Goal: Transaction & Acquisition: Download file/media

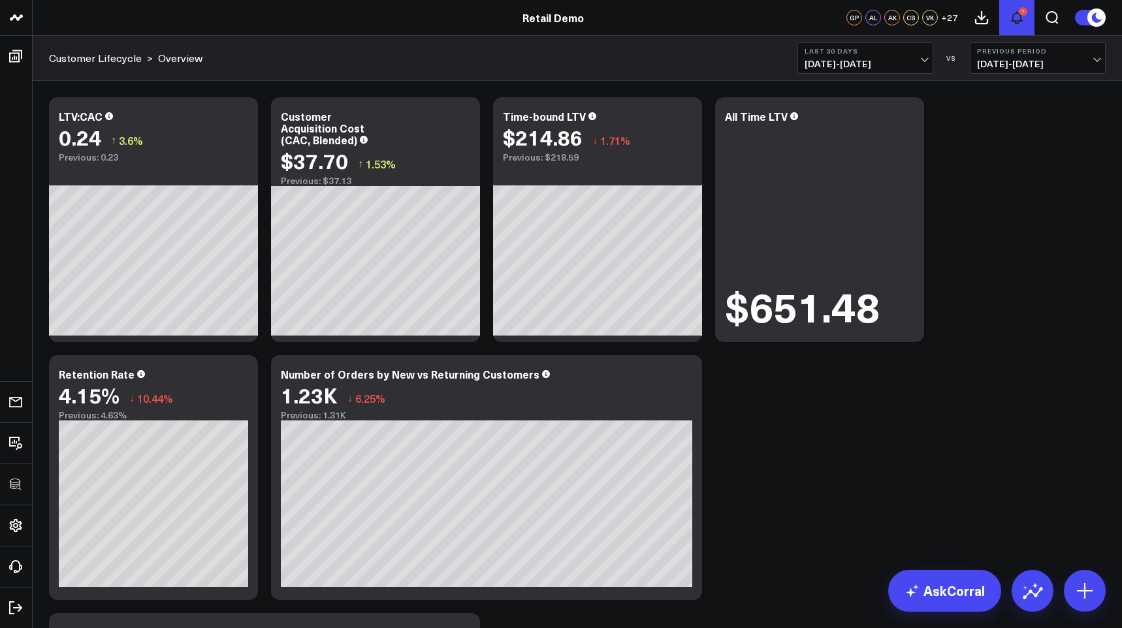
click at [1015, 23] on icon at bounding box center [1017, 18] width 10 height 12
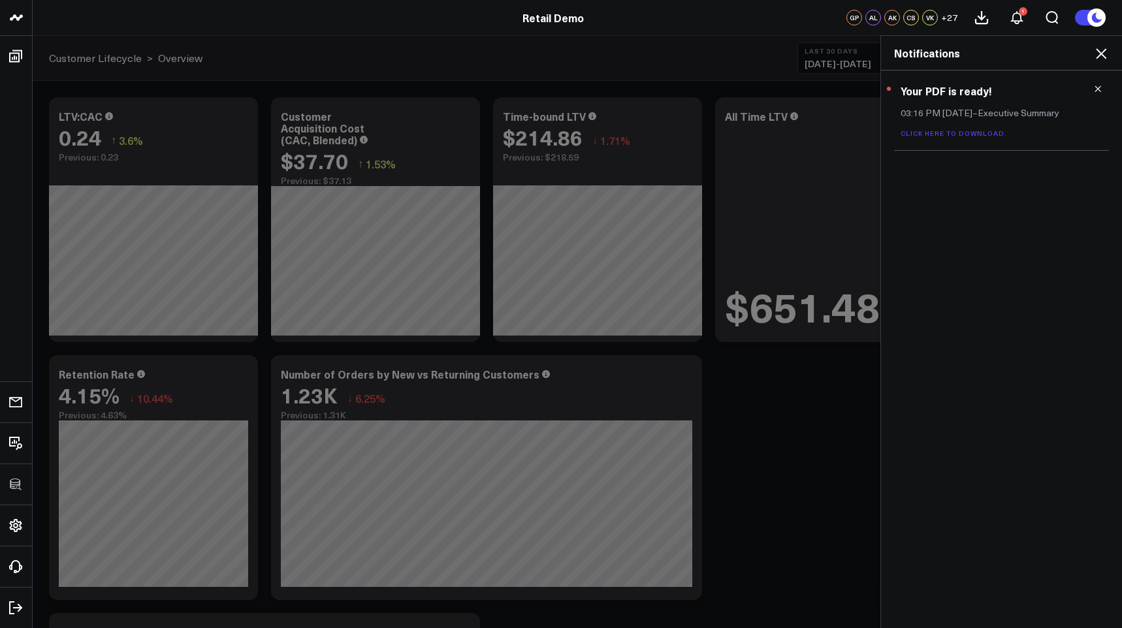
click at [934, 93] on h3 "Your PDF is ready!" at bounding box center [1002, 91] width 202 height 14
click at [1021, 56] on h2 "Notifications" at bounding box center [1001, 53] width 215 height 14
click at [1109, 48] on div "Notifications" at bounding box center [1001, 53] width 241 height 35
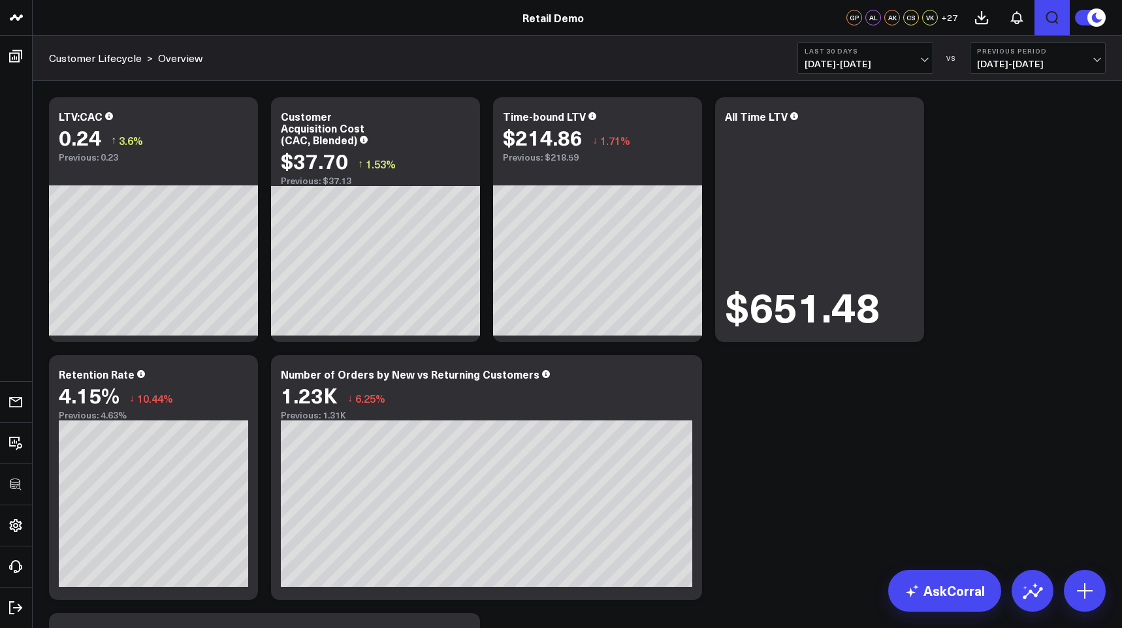
click at [1053, 12] on icon "Open search" at bounding box center [1052, 17] width 12 height 13
click at [1025, 12] on button at bounding box center [1016, 17] width 35 height 35
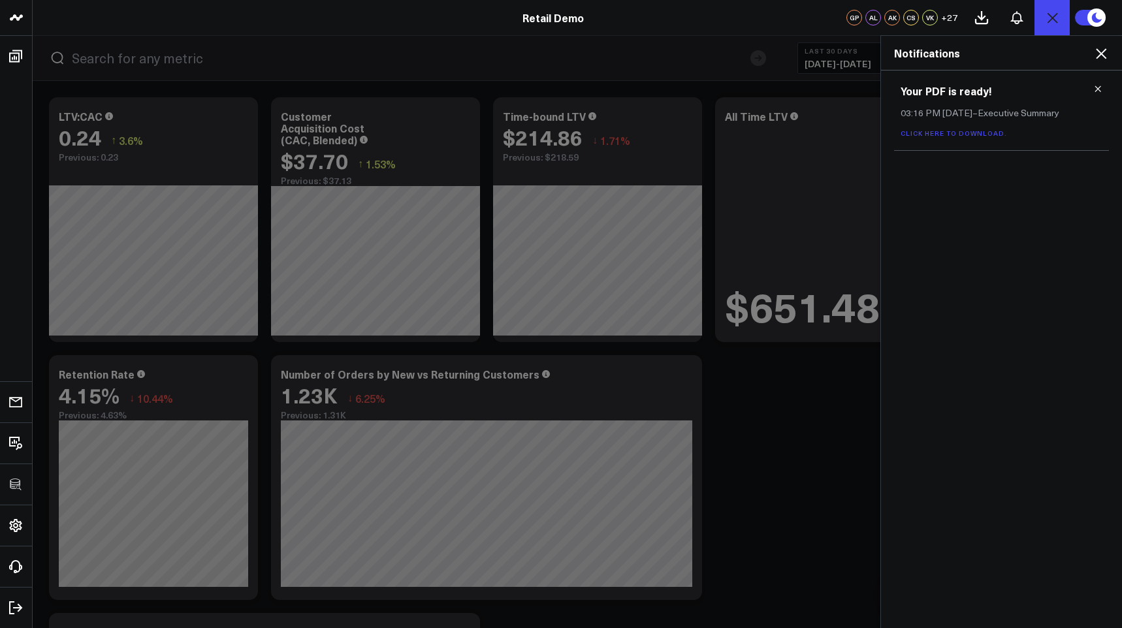
click at [933, 93] on h3 "Your PDF is ready!" at bounding box center [1002, 91] width 202 height 14
click at [934, 121] on div "Your PDF is ready! 03:16 PM [DATE] – Executive Summary Click here to download." at bounding box center [1001, 111] width 215 height 80
click at [918, 112] on span "03:16 PM [DATE]" at bounding box center [937, 112] width 72 height 12
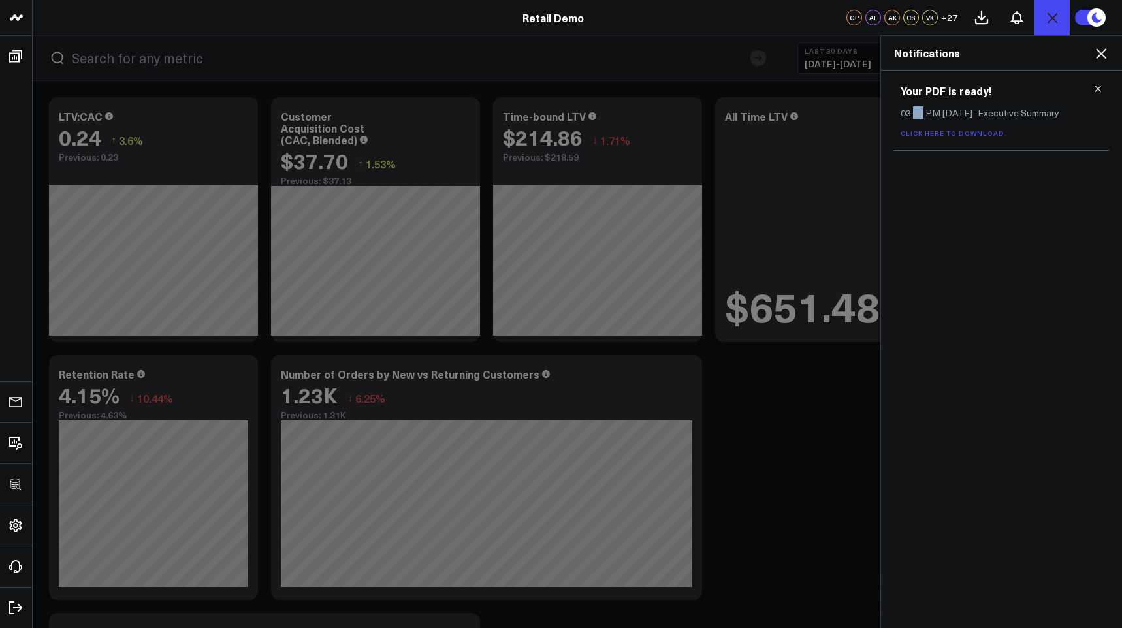
click at [918, 112] on span "03:16 PM [DATE]" at bounding box center [937, 112] width 72 height 12
copy p "03:16 PM [DATE] – Executive Summary"
click at [950, 134] on link "Click here to download." at bounding box center [954, 133] width 106 height 9
click at [1034, 131] on p "Click here to download." at bounding box center [1002, 132] width 202 height 9
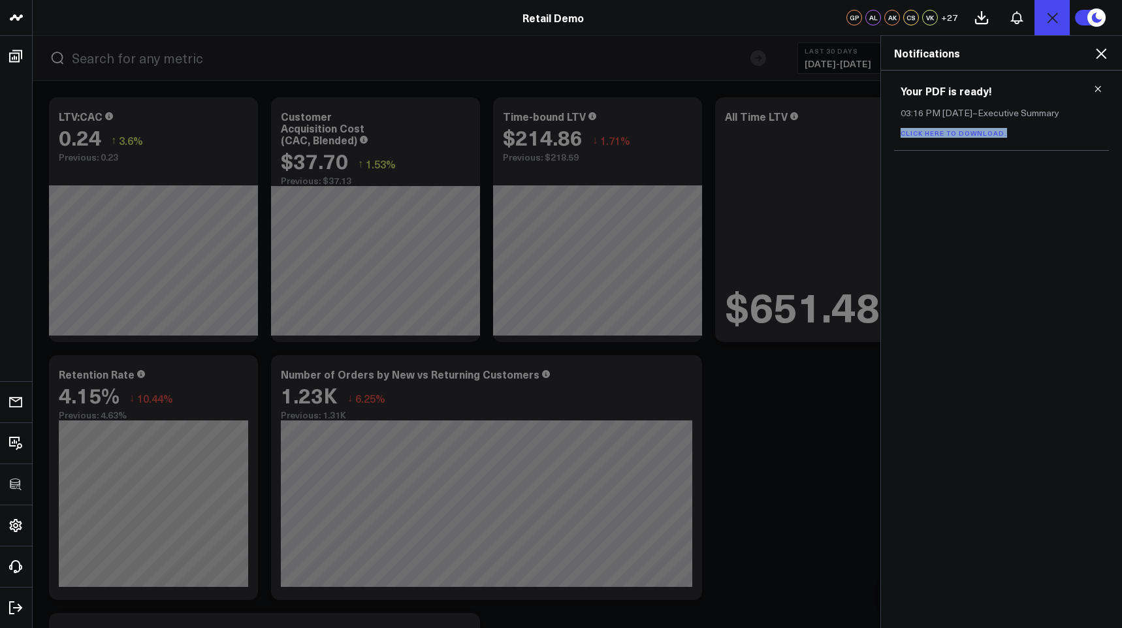
drag, startPoint x: 1046, startPoint y: 133, endPoint x: 897, endPoint y: 135, distance: 149.6
click at [897, 135] on div "Your PDF is ready! 03:16 PM [DATE] – Executive Summary Click here to download." at bounding box center [1001, 111] width 215 height 80
copy link "Click here to download."
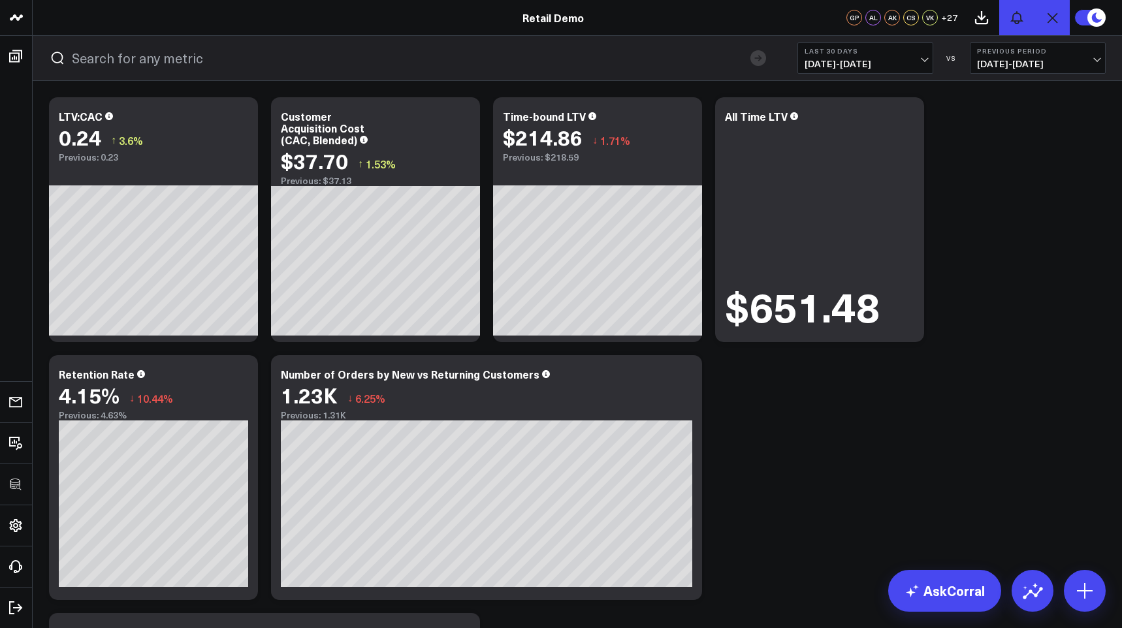
click at [1025, 27] on button at bounding box center [1016, 17] width 35 height 35
